Goal: Find specific page/section: Find specific page/section

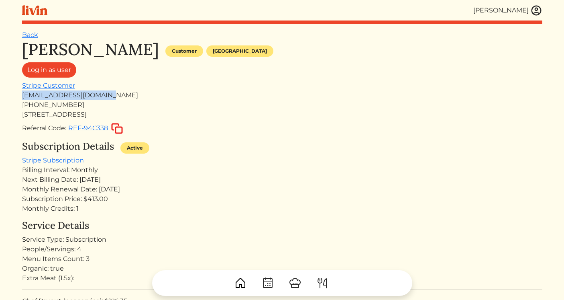
click at [532, 9] on img at bounding box center [536, 10] width 12 height 12
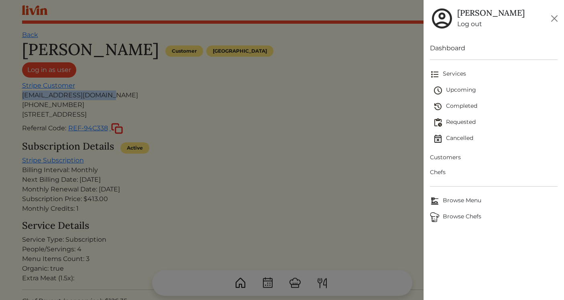
click at [448, 155] on span "Customers" at bounding box center [494, 157] width 128 height 8
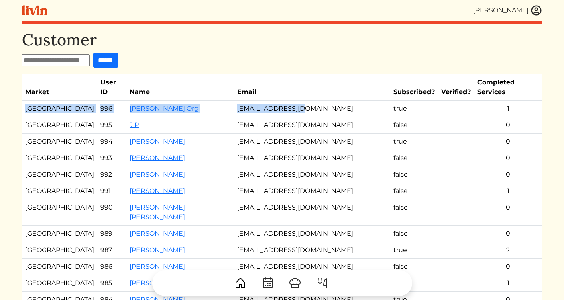
drag, startPoint x: 25, startPoint y: 99, endPoint x: 345, endPoint y: 105, distance: 319.7
click at [345, 105] on tr "Los Angeles 996 [PERSON_NAME] Org [EMAIL_ADDRESS][DOMAIN_NAME] true 1" at bounding box center [282, 108] width 520 height 16
copy tr "Los Angeles 996 [PERSON_NAME] Org [EMAIL_ADDRESS][DOMAIN_NAME] true"
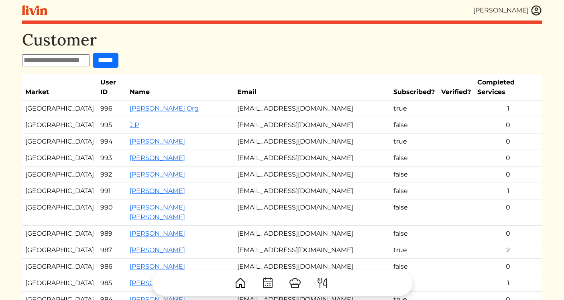
click at [51, 150] on td "[GEOGRAPHIC_DATA]" at bounding box center [59, 158] width 75 height 16
click at [51, 170] on td "[GEOGRAPHIC_DATA]" at bounding box center [59, 174] width 75 height 16
click at [51, 183] on td "[GEOGRAPHIC_DATA]" at bounding box center [59, 191] width 75 height 16
click at [51, 199] on td "[GEOGRAPHIC_DATA]" at bounding box center [59, 212] width 75 height 26
click at [53, 242] on td "[GEOGRAPHIC_DATA]" at bounding box center [59, 250] width 75 height 16
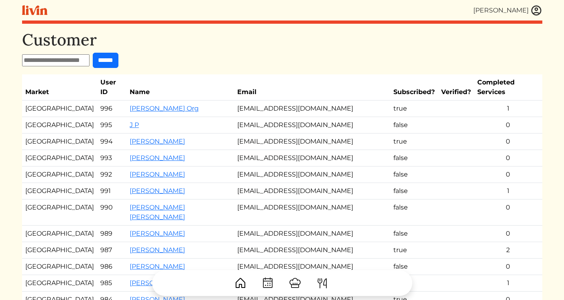
click at [251, 242] on td "[EMAIL_ADDRESS][DOMAIN_NAME]" at bounding box center [312, 250] width 156 height 16
